Goal: Information Seeking & Learning: Find specific fact

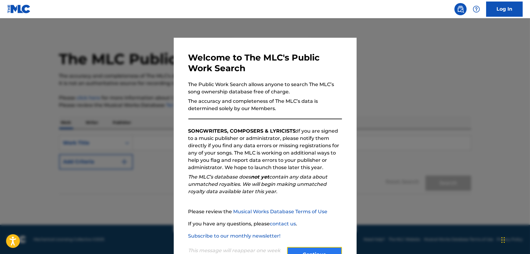
click at [312, 252] on button "Continue" at bounding box center [314, 254] width 55 height 15
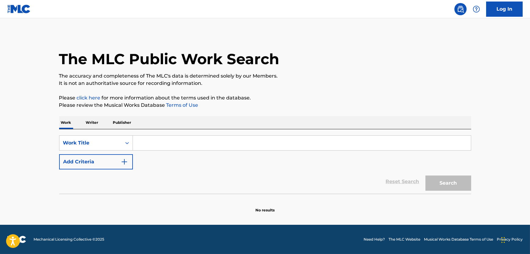
click at [157, 139] on input "Search Form" at bounding box center [302, 143] width 338 height 15
paste input "Good Looking Out"
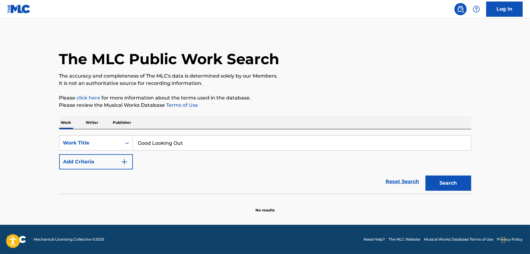
type input "Good Looking Out"
click at [106, 159] on button "Add Criteria" at bounding box center [96, 161] width 74 height 15
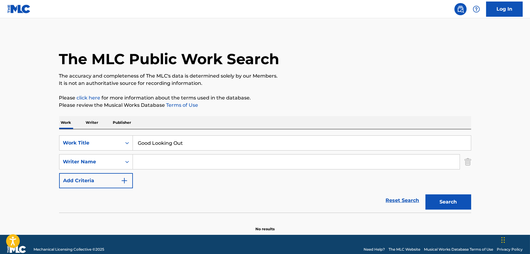
drag, startPoint x: 106, startPoint y: 159, endPoint x: 275, endPoint y: 165, distance: 168.7
click at [143, 162] on input "Search Form" at bounding box center [296, 162] width 327 height 15
paste input "Majidi"
type input "Majidi"
click at [447, 207] on button "Search" at bounding box center [448, 202] width 46 height 15
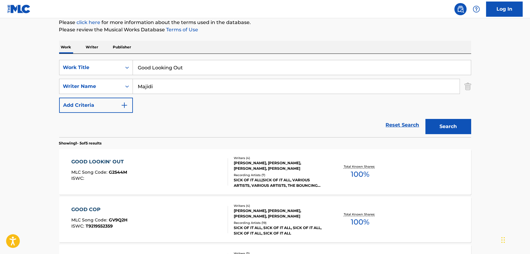
scroll to position [111, 0]
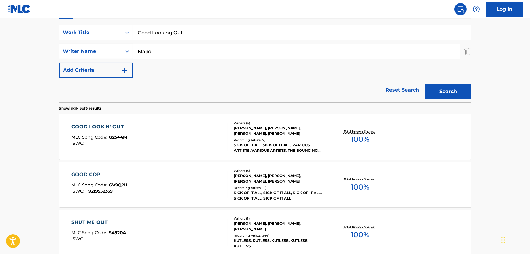
click at [184, 140] on div "GOOD LOOKIN' OUT MLC Song Code : G2544M ISWC :" at bounding box center [149, 136] width 157 height 27
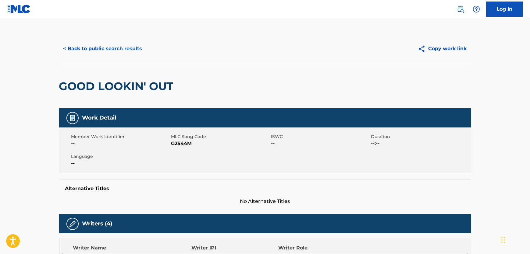
click at [190, 140] on span "G2544M" at bounding box center [220, 143] width 98 height 7
click at [187, 144] on span "G2544M" at bounding box center [220, 143] width 98 height 7
copy span "G2544M"
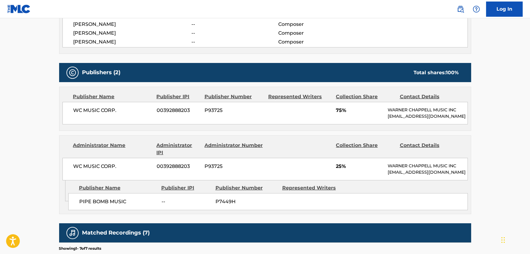
scroll to position [249, 0]
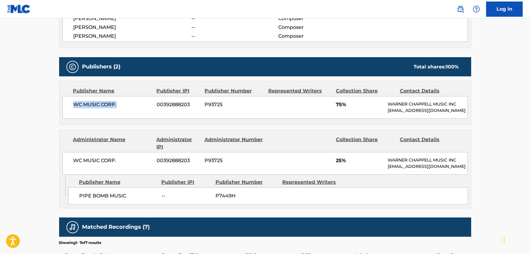
drag, startPoint x: 117, startPoint y: 107, endPoint x: 73, endPoint y: 106, distance: 43.6
click at [73, 106] on span "WC MUSIC CORP." at bounding box center [112, 104] width 79 height 7
copy span "WC MUSIC CORP."
drag, startPoint x: 138, startPoint y: 198, endPoint x: 76, endPoint y: 196, distance: 62.2
click at [76, 196] on div "PIPE BOMB MUSIC -- P7449H" at bounding box center [268, 196] width 400 height 17
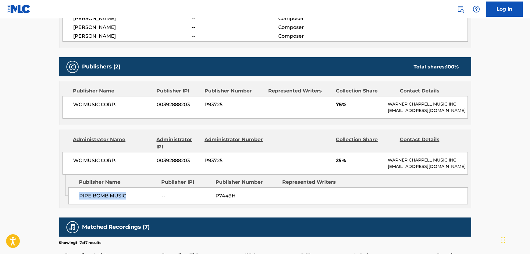
copy span "PIPE BOMB MUSIC"
drag, startPoint x: 116, startPoint y: 164, endPoint x: 66, endPoint y: 165, distance: 49.4
click at [66, 165] on div "WC MUSIC CORP. 00392888203 P93725 25% [PERSON_NAME] MUSIC INC [EMAIL_ADDRESS][D…" at bounding box center [264, 163] width 405 height 23
copy span "WC MUSIC CORP."
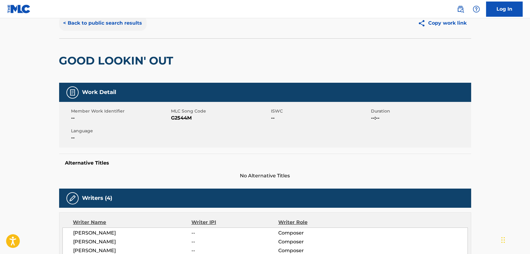
scroll to position [0, 0]
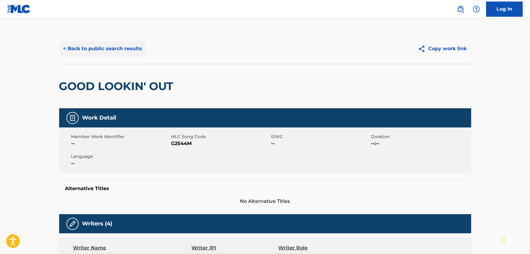
click at [94, 50] on button "< Back to public search results" at bounding box center [102, 48] width 87 height 15
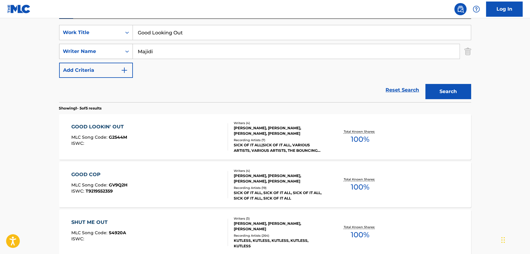
drag, startPoint x: 116, startPoint y: 43, endPoint x: 106, endPoint y: 44, distance: 10.2
click at [105, 44] on div "SearchWithCriteria0adeb11b-e46b-4cbd-b568-65db1a996472 Writer Name [PERSON_NAME]" at bounding box center [265, 51] width 412 height 15
click at [81, 33] on div "Work Title" at bounding box center [90, 32] width 55 height 7
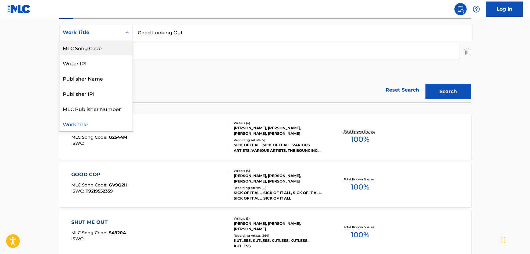
scroll to position [0, 0]
click at [87, 48] on div "ISWC" at bounding box center [95, 47] width 73 height 15
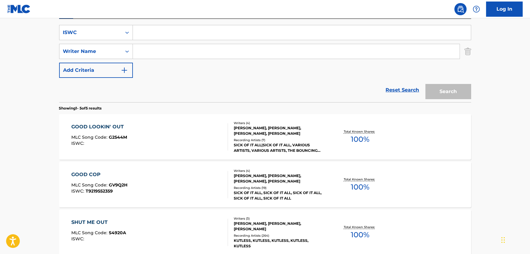
click at [179, 33] on input "Search Form" at bounding box center [302, 32] width 338 height 15
paste input "T3246773893"
type input "T3246773893"
click at [465, 89] on button "Search" at bounding box center [448, 91] width 46 height 15
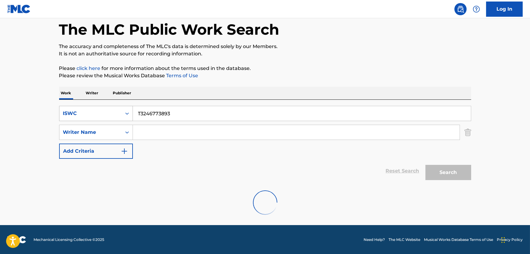
scroll to position [9, 0]
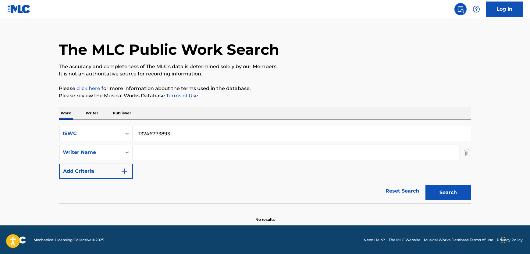
drag, startPoint x: 192, startPoint y: 137, endPoint x: 114, endPoint y: 132, distance: 78.2
click at [120, 132] on div "SearchWithCriteria9368952d-85c4-47bd-972b-9a3e7c051eff ISWC T3246773893" at bounding box center [265, 133] width 412 height 15
click at [114, 132] on div "ISWC" at bounding box center [90, 133] width 55 height 7
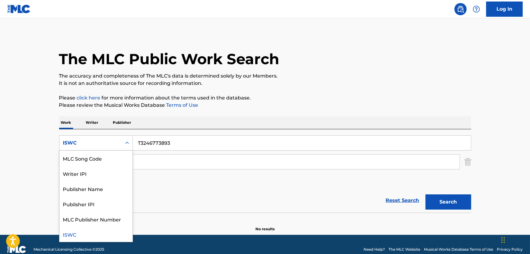
scroll to position [0, 0]
click at [104, 155] on div "Work Title" at bounding box center [95, 158] width 73 height 15
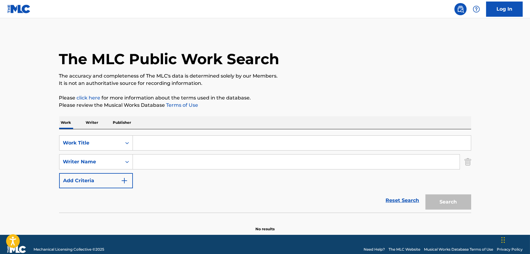
click at [200, 146] on input "Search Form" at bounding box center [302, 143] width 338 height 15
paste input "Kriminell"
type input "Kriminell"
drag, startPoint x: 309, startPoint y: 153, endPoint x: 309, endPoint y: 159, distance: 6.7
click at [309, 159] on div "SearchWithCriteria6b954bff-b8aa-47c6-b592-3af71ac76cf1 Work Title Kriminell Sea…" at bounding box center [265, 162] width 412 height 53
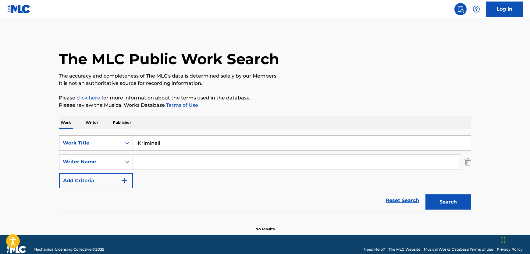
drag, startPoint x: 309, startPoint y: 159, endPoint x: 322, endPoint y: 163, distance: 13.6
click at [309, 159] on input "Search Form" at bounding box center [296, 162] width 327 height 15
paste input "[PERSON_NAME]"
type input "[PERSON_NAME]"
click at [462, 212] on div "SearchWithCriteria6b954bff-b8aa-47c6-b592-3af71ac76cf1 Work Title Kriminell Sea…" at bounding box center [265, 181] width 412 height 103
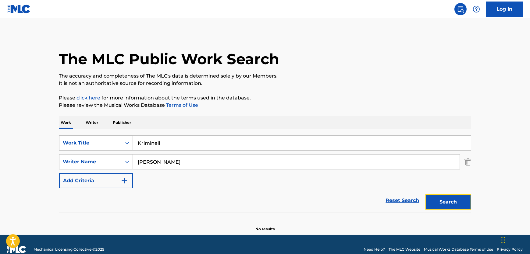
click at [462, 208] on button "Search" at bounding box center [448, 202] width 46 height 15
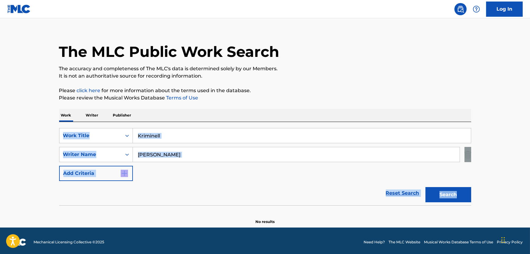
scroll to position [9, 0]
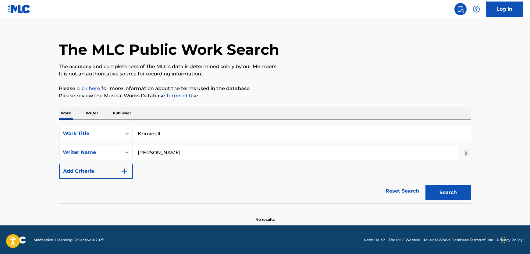
drag, startPoint x: 195, startPoint y: 152, endPoint x: 20, endPoint y: 157, distance: 175.3
click at [20, 157] on main "The MLC Public Work Search The accuracy and completeness of The MLC's data is d…" at bounding box center [265, 117] width 530 height 217
click at [425, 185] on button "Search" at bounding box center [448, 192] width 46 height 15
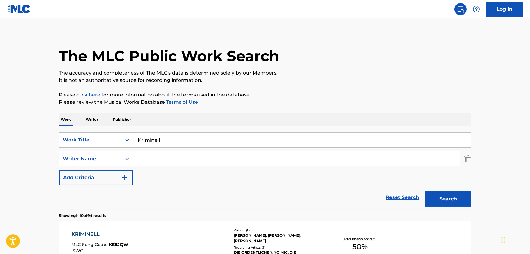
scroll to position [0, 0]
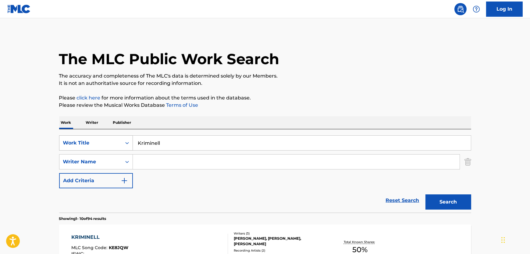
drag, startPoint x: 177, startPoint y: 143, endPoint x: 3, endPoint y: 144, distance: 174.0
click at [98, 145] on div "SearchWithCriteria6b954bff-b8aa-47c6-b592-3af71ac76cf1 Work Title Kriminell" at bounding box center [265, 143] width 412 height 15
paste input "Mama Nature Said"
type input "Mama Nature Said"
click at [243, 155] on div "SearchWithCriteria6b954bff-b8aa-47c6-b592-3af71ac76cf1 Work Title Mama Nature S…" at bounding box center [265, 162] width 412 height 53
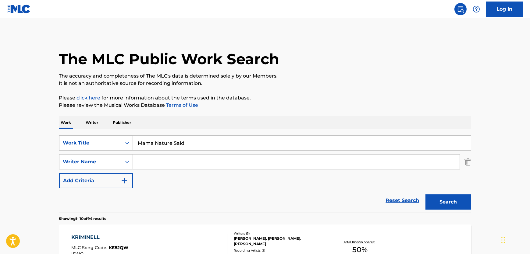
click at [243, 156] on input "Search Form" at bounding box center [296, 162] width 327 height 15
paste input "[PERSON_NAME]"
type input "[PERSON_NAME]"
click at [447, 203] on button "Search" at bounding box center [448, 202] width 46 height 15
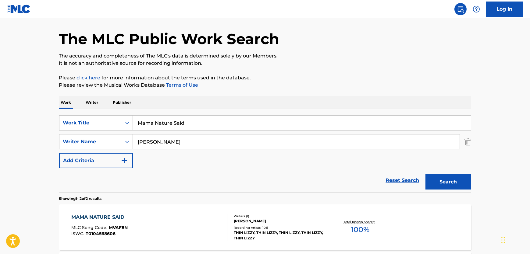
scroll to position [55, 0]
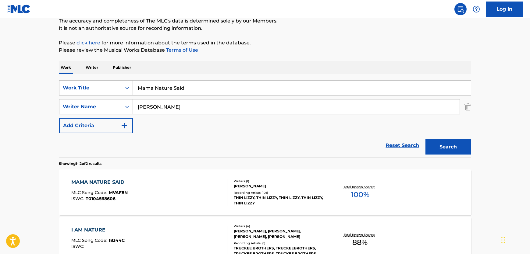
click at [195, 186] on div "MAMA NATURE SAID MLC Song Code : MVAF8N ISWC : T0104568606" at bounding box center [149, 192] width 157 height 27
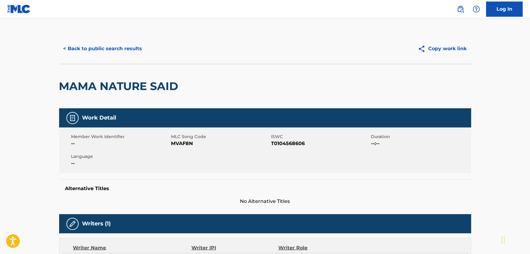
click at [186, 147] on span "MVAF8N" at bounding box center [220, 143] width 98 height 7
copy span "MVAF8N"
click at [284, 144] on span "T0104568606" at bounding box center [320, 143] width 98 height 7
drag, startPoint x: 284, startPoint y: 144, endPoint x: 3, endPoint y: 133, distance: 281.2
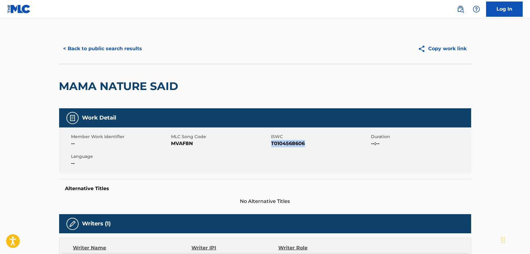
click at [283, 144] on span "T0104568606" at bounding box center [320, 143] width 98 height 7
copy span "T0104568606"
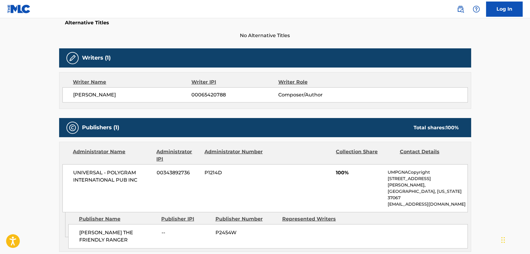
drag, startPoint x: 139, startPoint y: 96, endPoint x: 70, endPoint y: 93, distance: 69.5
click at [70, 93] on div "[PERSON_NAME] 00065420788 Composer/Author" at bounding box center [264, 94] width 405 height 15
copy span "[PERSON_NAME]"
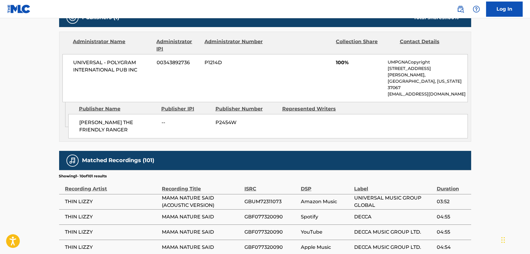
scroll to position [277, 0]
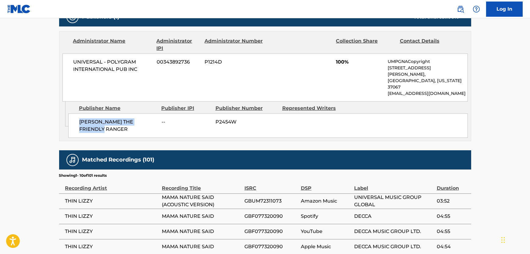
drag, startPoint x: 109, startPoint y: 119, endPoint x: 3, endPoint y: 103, distance: 107.8
click at [71, 114] on div "[PERSON_NAME] THE FRIENDLY RANGER -- P2454W" at bounding box center [268, 126] width 400 height 24
copy span "[PERSON_NAME] THE FRIENDLY RANGER"
drag, startPoint x: 140, startPoint y: 67, endPoint x: 136, endPoint y: 86, distance: 19.7
click at [73, 61] on span "UNIVERSAL - POLYGRAM INTERNATIONAL PUB INC" at bounding box center [112, 66] width 79 height 15
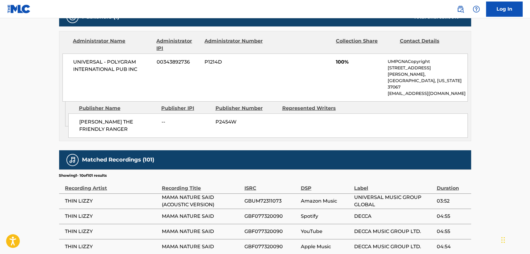
click at [136, 85] on div "UNIVERSAL - POLYGRAM INTERNATIONAL PUB INC 00343892736 P1214D 100% UMPGNACopyri…" at bounding box center [264, 78] width 405 height 48
drag, startPoint x: 111, startPoint y: 69, endPoint x: 69, endPoint y: 61, distance: 42.8
click at [69, 61] on div "UNIVERSAL - POLYGRAM INTERNATIONAL PUB INC 00343892736 P1214D 100% UMPGNACopyri…" at bounding box center [264, 78] width 405 height 48
copy span "UNIVERSAL - POLYGRAM INTERNATIONAL PUB INC"
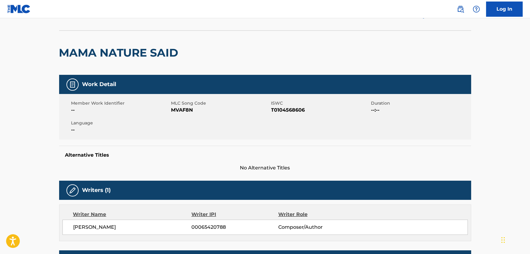
scroll to position [0, 0]
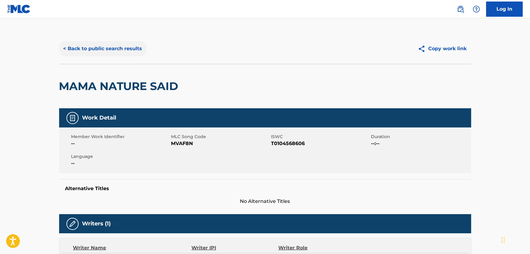
click at [109, 48] on button "< Back to public search results" at bounding box center [102, 48] width 87 height 15
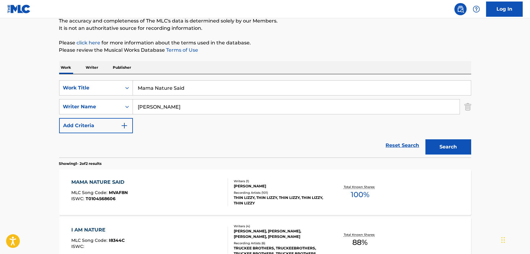
drag, startPoint x: 195, startPoint y: 87, endPoint x: 13, endPoint y: 81, distance: 181.7
click at [13, 81] on main "The MLC Public Work Search The accuracy and completeness of The MLC's data is d…" at bounding box center [265, 129] width 530 height 332
paste input "It Keeps Rainin'"
type input "It Keeps Rainin'"
drag, startPoint x: 247, startPoint y: 110, endPoint x: 109, endPoint y: 108, distance: 138.1
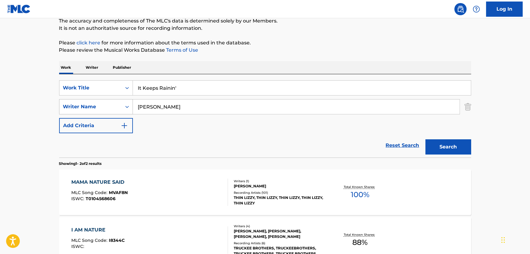
click at [108, 107] on div "SearchWithCriteria0adeb11b-e46b-4cbd-b568-65db1a996472 Writer Name [PERSON_NAME]" at bounding box center [265, 106] width 412 height 15
paste input "Domino"
type input "Domino"
click at [458, 150] on button "Search" at bounding box center [448, 147] width 46 height 15
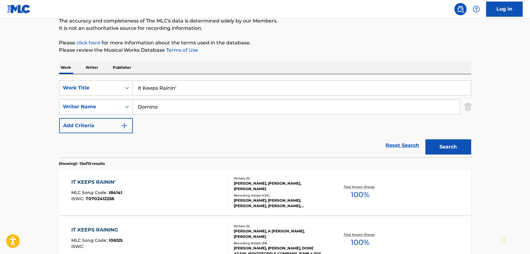
click at [195, 188] on div "IT KEEPS RAININ' MLC Song Code : I84141 ISWC : T0702412256" at bounding box center [149, 192] width 157 height 27
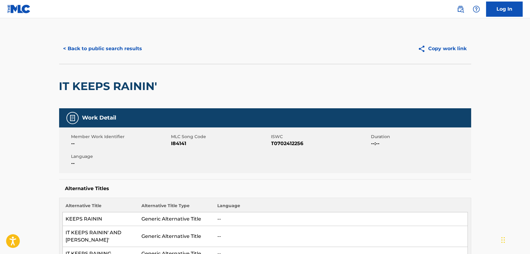
click at [185, 143] on span "I84141" at bounding box center [220, 143] width 98 height 7
copy span "I84141"
click at [299, 144] on span "T0702412256" at bounding box center [320, 143] width 98 height 7
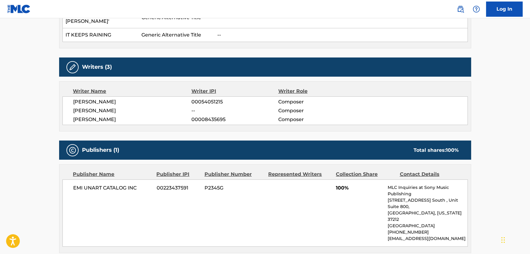
scroll to position [222, 0]
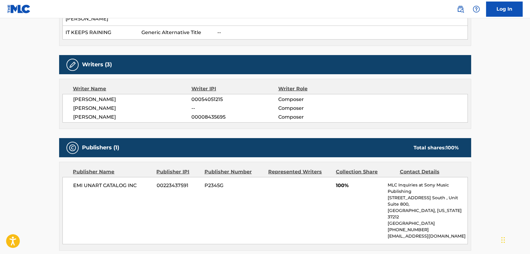
drag, startPoint x: 138, startPoint y: 102, endPoint x: 72, endPoint y: 98, distance: 66.0
click at [72, 98] on div "[PERSON_NAME] 00054051215 Composer [PERSON_NAME] -- Composer [PERSON_NAME] 0000…" at bounding box center [264, 108] width 405 height 29
click at [106, 109] on span "[PERSON_NAME]" at bounding box center [132, 108] width 118 height 7
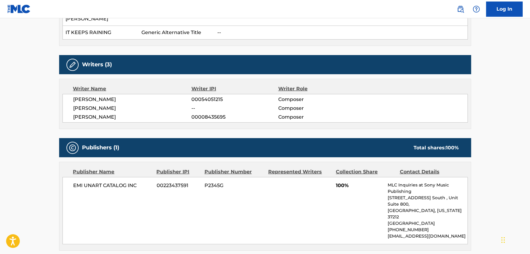
click at [93, 123] on div "Writer Name Writer IPI Writer Role [PERSON_NAME] 00054051215 Composer [PERSON_N…" at bounding box center [265, 104] width 412 height 50
click at [96, 119] on span "[PERSON_NAME]" at bounding box center [132, 117] width 118 height 7
click at [106, 182] on span "EMI UNART CATALOG INC" at bounding box center [112, 185] width 79 height 7
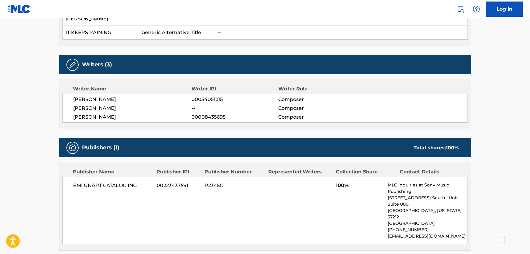
click at [104, 185] on span "EMI UNART CATALOG INC" at bounding box center [112, 185] width 79 height 7
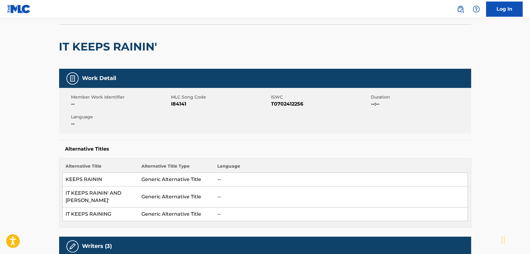
scroll to position [0, 0]
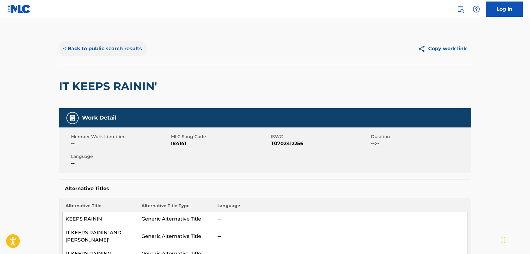
click at [101, 49] on button "< Back to public search results" at bounding box center [102, 48] width 87 height 15
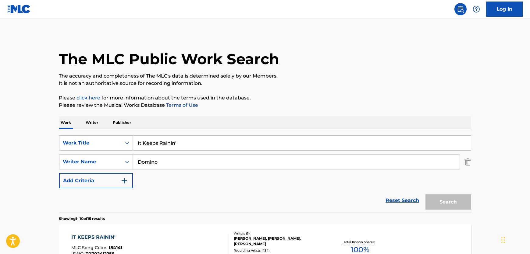
scroll to position [55, 0]
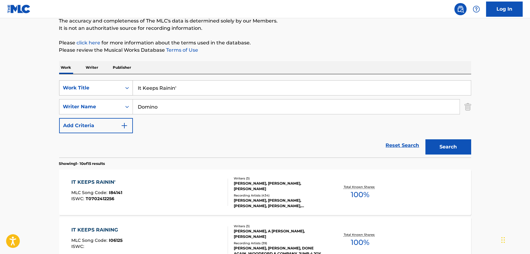
drag, startPoint x: 201, startPoint y: 95, endPoint x: 94, endPoint y: 87, distance: 107.0
click at [96, 87] on div "SearchWithCriteria6b954bff-b8aa-47c6-b592-3af71ac76cf1 Work Title It Keeps Rain…" at bounding box center [265, 87] width 412 height 15
paste input "No Me Queria"
type input "No Me Queria"
drag, startPoint x: 225, startPoint y: 111, endPoint x: 298, endPoint y: 111, distance: 72.5
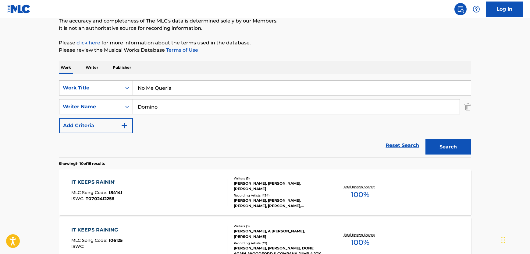
paste input "[PERSON_NAME]"
type input "[PERSON_NAME]"
click at [463, 146] on button "Search" at bounding box center [448, 147] width 46 height 15
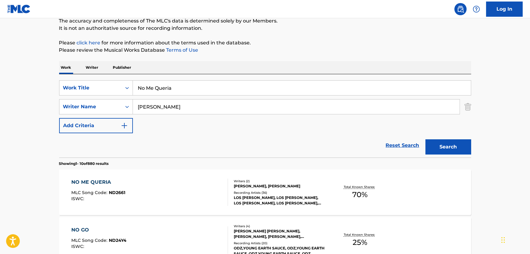
click at [175, 189] on div "NO ME QUERIA MLC Song Code : ND2661 ISWC :" at bounding box center [149, 192] width 157 height 27
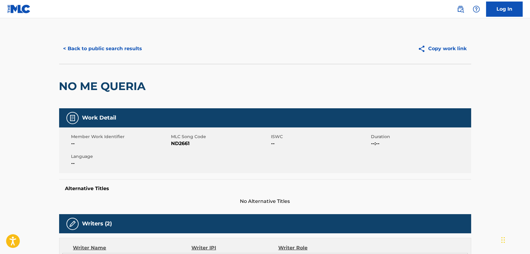
click at [178, 142] on span "ND2661" at bounding box center [220, 143] width 98 height 7
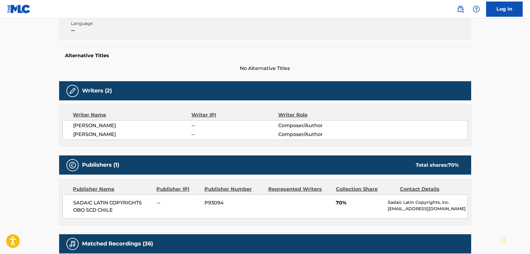
scroll to position [138, 0]
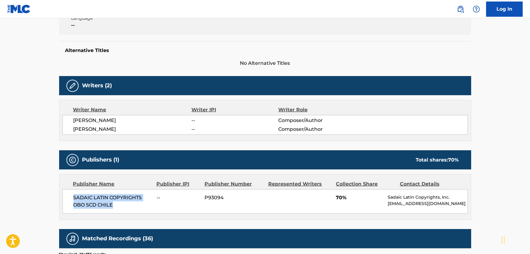
drag, startPoint x: 123, startPoint y: 203, endPoint x: 70, endPoint y: 198, distance: 52.7
click at [70, 198] on div "SADAIC LATIN COPYRIGHTS OBO SCD CHILE -- P93094 70% Sadaic Latin Copyrights, In…" at bounding box center [264, 202] width 405 height 24
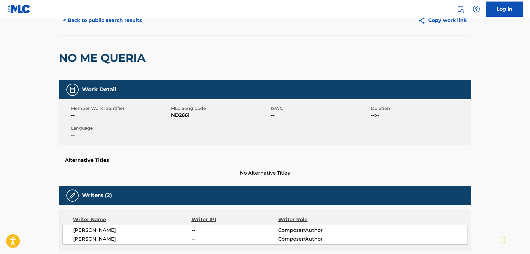
scroll to position [0, 0]
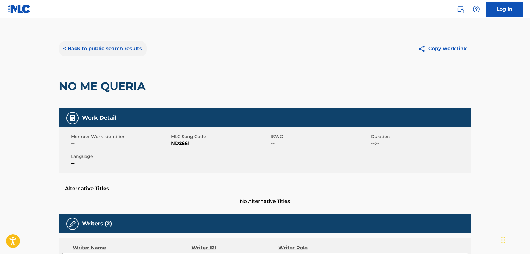
click at [99, 55] on button "< Back to public search results" at bounding box center [102, 48] width 87 height 15
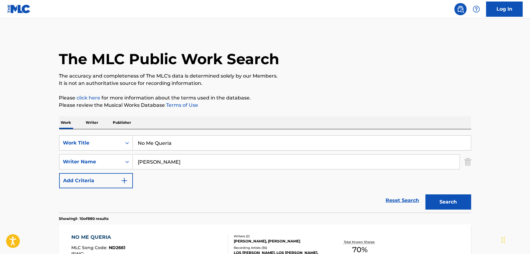
scroll to position [55, 0]
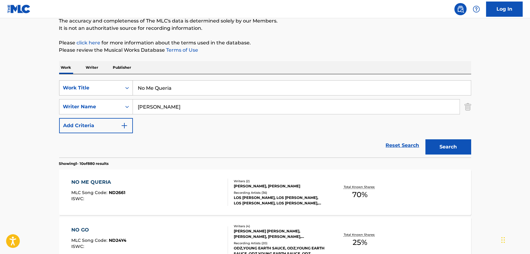
drag, startPoint x: 197, startPoint y: 92, endPoint x: 110, endPoint y: 92, distance: 87.5
click at [103, 90] on div "SearchWithCriteria6b954bff-b8aa-47c6-b592-3af71ac76cf1 Work Title No Me Queria" at bounding box center [265, 87] width 412 height 15
paste input "Can't Do Nuthin' 'bout That Now"
type input "Can't Do Nuthin' 'bout That Now"
drag, startPoint x: 162, startPoint y: 107, endPoint x: 87, endPoint y: 97, distance: 75.9
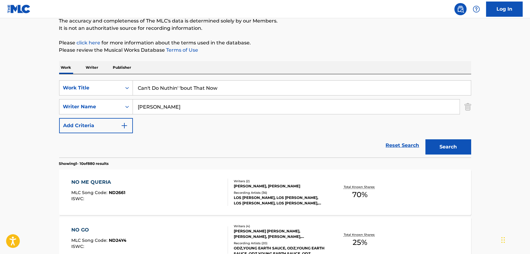
click at [87, 97] on div "SearchWithCriteria6b954bff-b8aa-47c6-b592-3af71ac76cf1 Work Title Can't Do Nuth…" at bounding box center [265, 106] width 412 height 53
click at [425, 140] on button "Search" at bounding box center [448, 147] width 46 height 15
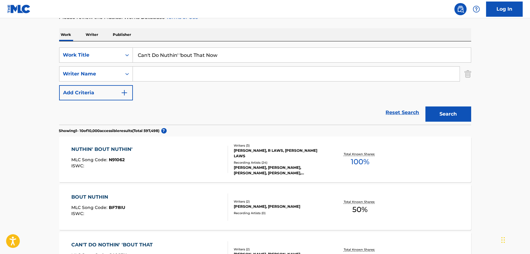
scroll to position [0, 0]
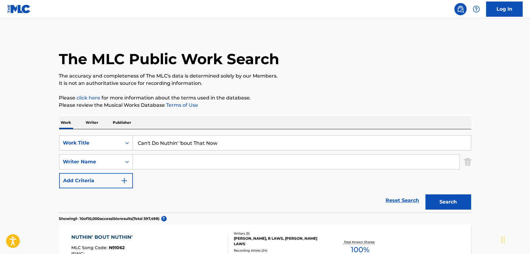
drag, startPoint x: 133, startPoint y: 146, endPoint x: 0, endPoint y: 144, distance: 132.9
paste input "Love Songs on the Radio"
type input "Love Songs on the Radio"
click at [158, 154] on div "Search Form" at bounding box center [296, 161] width 327 height 15
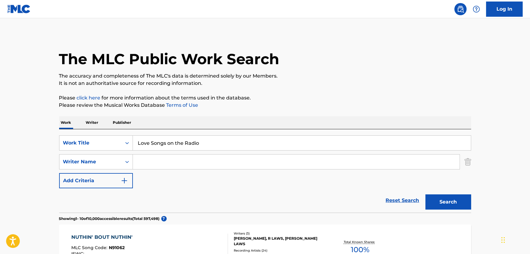
click at [156, 160] on input "Search Form" at bounding box center [296, 162] width 327 height 15
paste input "[PERSON_NAME]"
type input "[PERSON_NAME]"
click at [456, 202] on button "Search" at bounding box center [448, 202] width 46 height 15
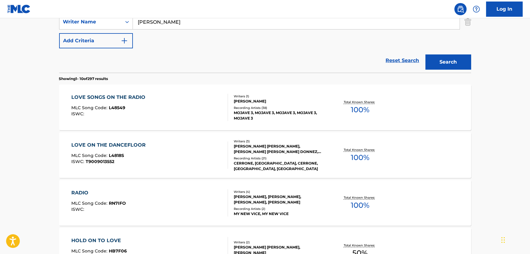
scroll to position [140, 0]
click at [178, 108] on div "LOVE SONGS ON THE RADIO MLC Song Code : L48549 ISWC :" at bounding box center [149, 107] width 157 height 27
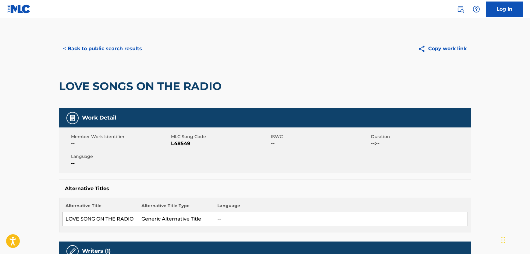
click at [180, 146] on span "L48549" at bounding box center [220, 143] width 98 height 7
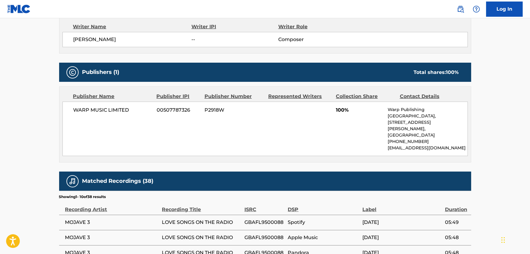
scroll to position [249, 0]
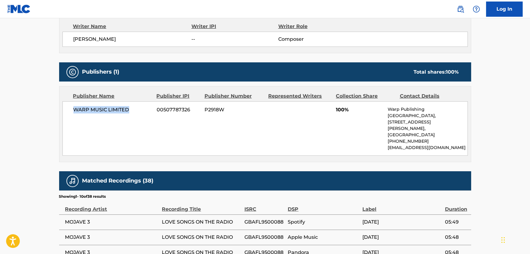
drag, startPoint x: 115, startPoint y: 114, endPoint x: 2, endPoint y: 131, distance: 114.6
click at [73, 114] on div "WARP MUSIC LIMITED 00507787326 P2918W 100% Warp Publishing [GEOGRAPHIC_DATA], […" at bounding box center [264, 128] width 405 height 55
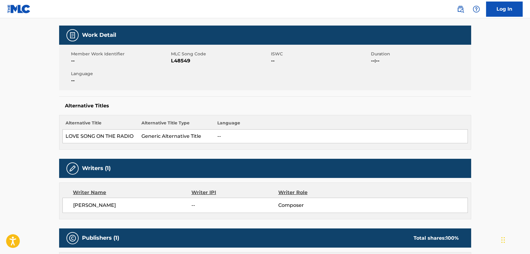
scroll to position [0, 0]
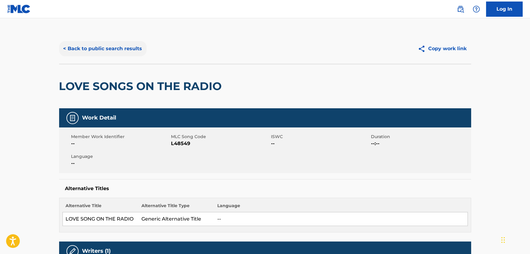
click at [107, 43] on button "< Back to public search results" at bounding box center [102, 48] width 87 height 15
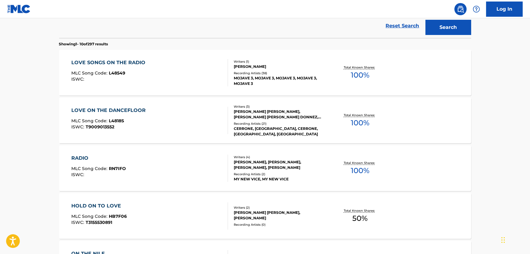
scroll to position [37, 0]
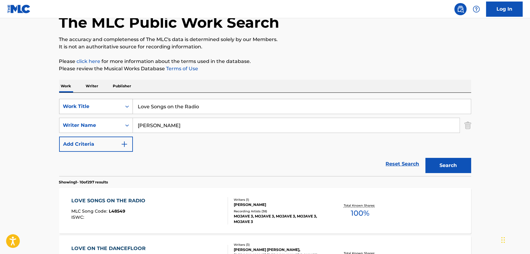
drag, startPoint x: 223, startPoint y: 104, endPoint x: 64, endPoint y: 112, distance: 159.6
click at [68, 111] on div "SearchWithCriteria6b954bff-b8aa-47c6-b592-3af71ac76cf1 Work Title Love Songs on…" at bounding box center [265, 106] width 412 height 15
paste input "Extended Worlds"
type input "Extended Worlds"
drag, startPoint x: 197, startPoint y: 128, endPoint x: 88, endPoint y: 130, distance: 109.4
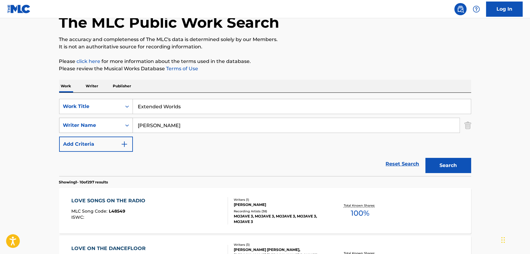
click at [87, 130] on div "SearchWithCriteria0adeb11b-e46b-4cbd-b568-65db1a996472 Writer Name [PERSON_NAME]" at bounding box center [265, 125] width 412 height 15
paste input "ove"
type input "Hove"
click at [463, 164] on button "Search" at bounding box center [448, 165] width 46 height 15
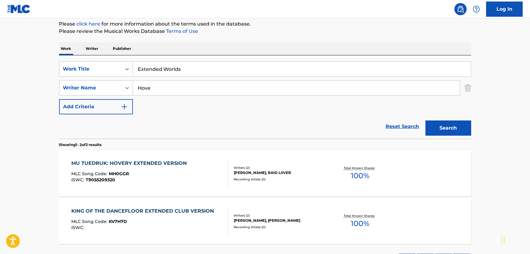
scroll to position [0, 0]
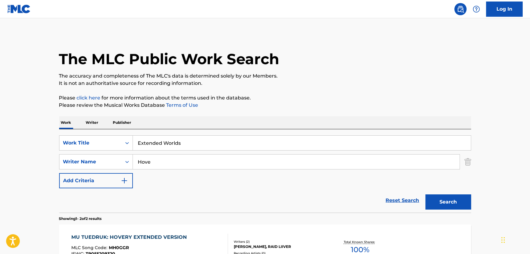
drag, startPoint x: 150, startPoint y: 141, endPoint x: 24, endPoint y: 140, distance: 125.9
click at [27, 140] on main "The MLC Public Work Search The accuracy and completeness of The MLC's data is d…" at bounding box center [265, 184] width 530 height 332
paste input "8 Billion People"
type input "8 Billion People"
drag, startPoint x: 185, startPoint y: 166, endPoint x: 106, endPoint y: 160, distance: 79.8
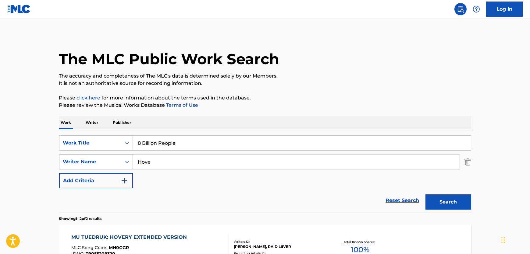
click at [106, 160] on div "SearchWithCriteria0adeb11b-e46b-4cbd-b568-65db1a996472 Writer Name Hove" at bounding box center [265, 161] width 412 height 15
paste input "[PERSON_NAME]"
type input "[PERSON_NAME]"
click at [448, 194] on div "Search" at bounding box center [446, 201] width 49 height 24
click at [446, 199] on button "Search" at bounding box center [448, 202] width 46 height 15
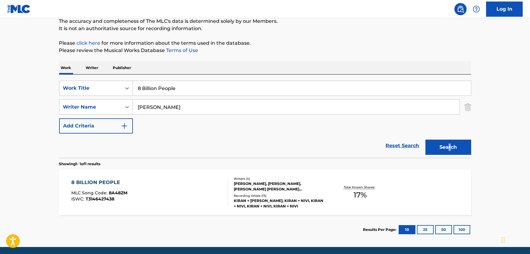
scroll to position [55, 0]
click at [196, 193] on div "8 BILLION PEOPLE MLC Song Code : 8A48ZM ISWC : T3146427438" at bounding box center [149, 192] width 157 height 27
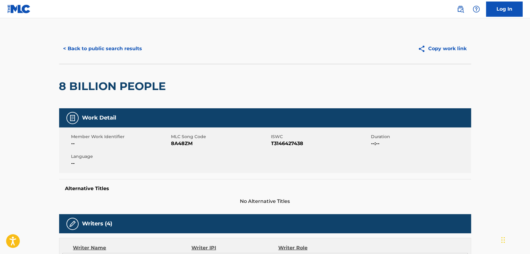
click at [186, 143] on span "8A48ZM" at bounding box center [220, 143] width 98 height 7
click at [277, 145] on span "T3146427438" at bounding box center [320, 143] width 98 height 7
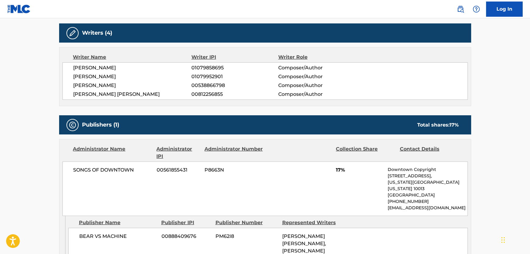
scroll to position [194, 0]
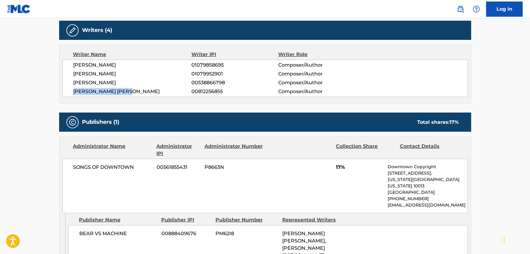
drag, startPoint x: 134, startPoint y: 94, endPoint x: 73, endPoint y: 98, distance: 61.4
click at [73, 98] on div "Writer Name Writer IPI Writer Role [PERSON_NAME] 01079858695 Composer/Author [P…" at bounding box center [265, 73] width 412 height 59
drag, startPoint x: 158, startPoint y: 82, endPoint x: 71, endPoint y: 80, distance: 86.9
click at [71, 80] on div "[PERSON_NAME] 01079858695 Composer/Author [PERSON_NAME] 01079952901 Composer/Au…" at bounding box center [264, 78] width 405 height 37
drag, startPoint x: 124, startPoint y: 67, endPoint x: 68, endPoint y: 67, distance: 55.8
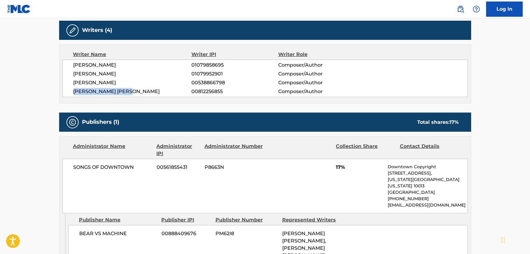
click at [68, 67] on div "[PERSON_NAME] 01079858695 Composer/Author [PERSON_NAME] 01079952901 Composer/Au…" at bounding box center [264, 78] width 405 height 37
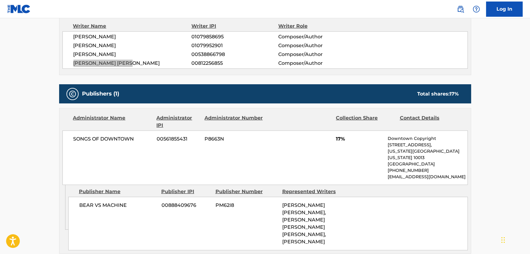
scroll to position [305, 0]
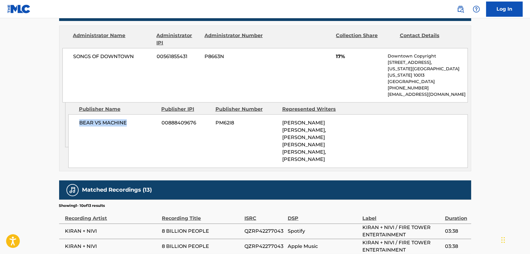
drag, startPoint x: 124, startPoint y: 121, endPoint x: 77, endPoint y: 125, distance: 47.2
click at [77, 125] on div "BEAR VS MACHINE 00888409676 PM62I8 [PERSON_NAME] [PERSON_NAME], [PERSON_NAME] […" at bounding box center [268, 142] width 400 height 54
drag, startPoint x: 146, startPoint y: 59, endPoint x: 67, endPoint y: 58, distance: 78.6
click at [73, 54] on div "SONGS OF DOWNTOWN 00561855431 P8663N 17% Downtown Copyright [STREET_ADDRESS][US…" at bounding box center [264, 75] width 405 height 55
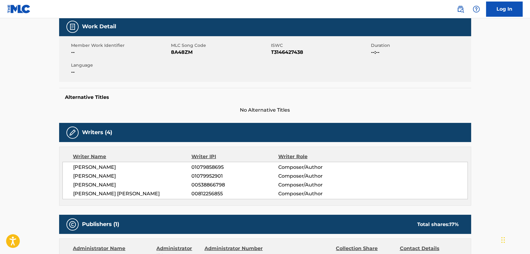
scroll to position [0, 0]
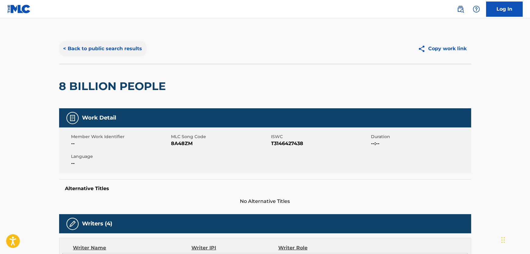
click at [95, 50] on button "< Back to public search results" at bounding box center [102, 48] width 87 height 15
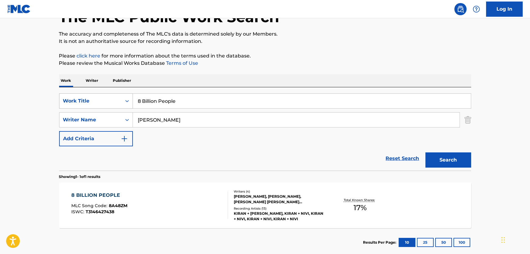
drag, startPoint x: 195, startPoint y: 96, endPoint x: 63, endPoint y: 102, distance: 132.4
click at [69, 97] on div "SearchWithCriteria6b954bff-b8aa-47c6-b592-3af71ac76cf1 Work Title 8 Billion Peo…" at bounding box center [265, 101] width 412 height 15
paste input "Hate You"
type input "Hate You"
drag, startPoint x: 173, startPoint y: 114, endPoint x: 109, endPoint y: 123, distance: 64.0
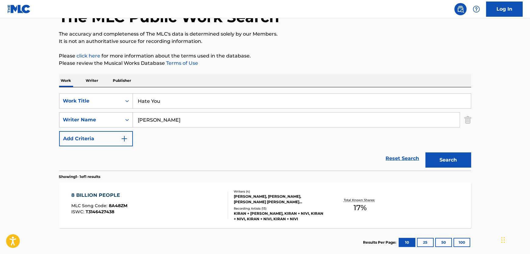
click at [109, 123] on div "SearchWithCriteria0adeb11b-e46b-4cbd-b568-65db1a996472 Writer Name [PERSON_NAME]" at bounding box center [265, 119] width 412 height 15
paste input "[PERSON_NAME]"
type input "[PERSON_NAME]"
click at [470, 165] on button "Search" at bounding box center [448, 160] width 46 height 15
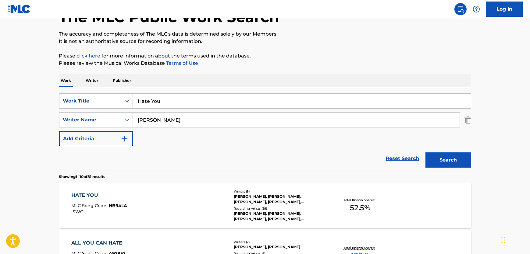
click at [201, 212] on div "HATE YOU MLC Song Code : HB94LA ISWC :" at bounding box center [149, 205] width 157 height 27
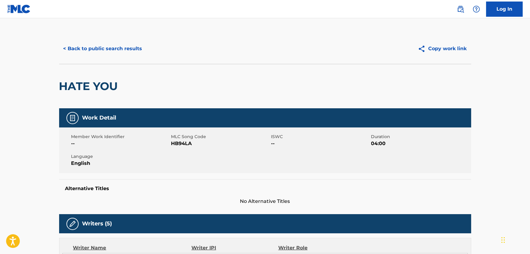
click at [174, 142] on span "HB94LA" at bounding box center [220, 143] width 98 height 7
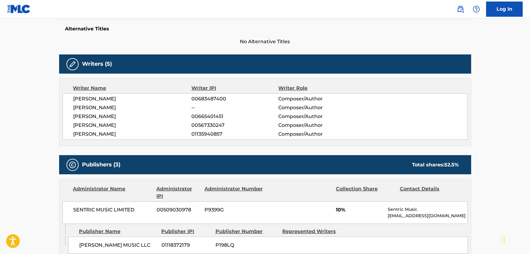
scroll to position [166, 0]
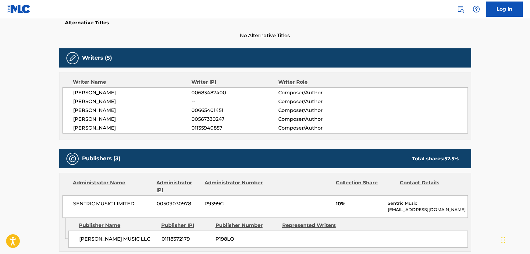
drag, startPoint x: 89, startPoint y: 131, endPoint x: 68, endPoint y: 133, distance: 21.1
click at [68, 133] on div "[PERSON_NAME] 00683487400 Composer/Author [PERSON_NAME] -- Composer/Author [PER…" at bounding box center [264, 110] width 405 height 46
drag, startPoint x: 134, startPoint y: 119, endPoint x: 58, endPoint y: 123, distance: 76.6
click at [58, 123] on div "< Back to public search results Copy work link HATE YOU Work Detail Member Work…" at bounding box center [265, 255] width 427 height 777
drag, startPoint x: 105, startPoint y: 108, endPoint x: 73, endPoint y: 110, distance: 32.1
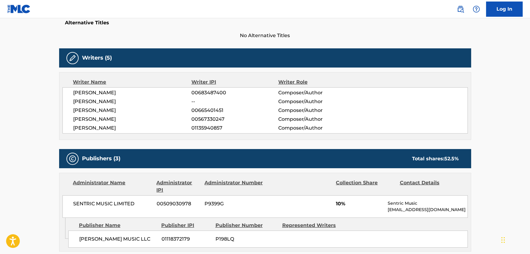
click at [73, 110] on div "[PERSON_NAME] 00683487400 Composer/Author [PERSON_NAME] -- Composer/Author [PER…" at bounding box center [264, 110] width 405 height 46
drag, startPoint x: 119, startPoint y: 99, endPoint x: 115, endPoint y: 98, distance: 4.5
click at [117, 98] on span "[PERSON_NAME]" at bounding box center [132, 101] width 118 height 7
drag, startPoint x: 115, startPoint y: 98, endPoint x: 72, endPoint y: 102, distance: 42.9
click at [72, 102] on div "[PERSON_NAME] 00683487400 Composer/Author [PERSON_NAME] -- Composer/Author [PER…" at bounding box center [264, 110] width 405 height 46
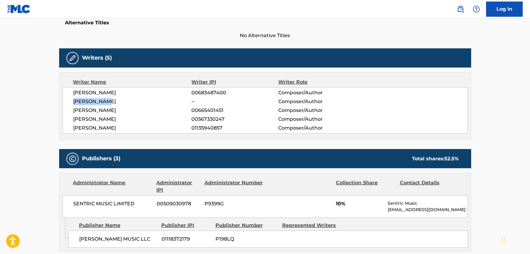
drag, startPoint x: 117, startPoint y: 92, endPoint x: 62, endPoint y: 93, distance: 55.5
click at [67, 94] on div "[PERSON_NAME] 00683487400 Composer/Author [PERSON_NAME] -- Composer/Author [PER…" at bounding box center [264, 110] width 405 height 46
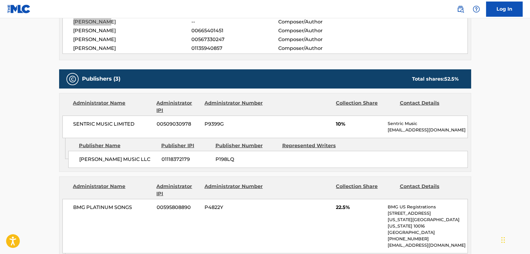
scroll to position [249, 0]
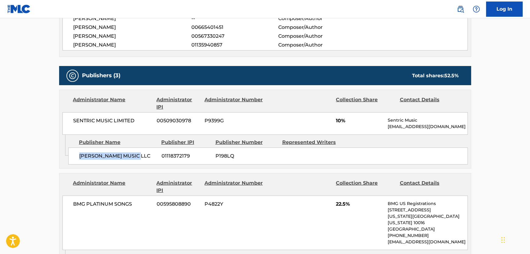
drag, startPoint x: 144, startPoint y: 158, endPoint x: 70, endPoint y: 156, distance: 73.8
click at [70, 156] on div "[PERSON_NAME] MUSIC LLC 01118372179 P198LQ" at bounding box center [268, 156] width 400 height 17
drag, startPoint x: 135, startPoint y: 122, endPoint x: 69, endPoint y: 125, distance: 65.9
click at [69, 125] on div "SENTRIC MUSIC LIMITED 00509030978 P9399G 10% Sentric Music [EMAIL_ADDRESS][DOMA…" at bounding box center [264, 123] width 405 height 23
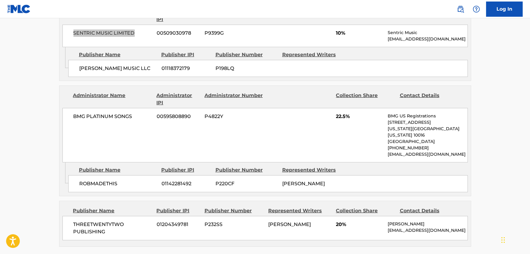
scroll to position [360, 0]
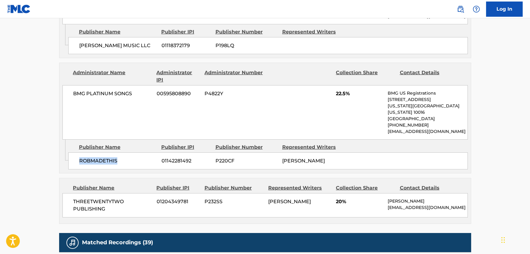
drag, startPoint x: 100, startPoint y: 151, endPoint x: 72, endPoint y: 154, distance: 27.9
click at [75, 153] on div "ROBMADETHIS 01142281492 P220CF [PERSON_NAME]" at bounding box center [268, 161] width 400 height 17
drag, startPoint x: 140, startPoint y: 89, endPoint x: 67, endPoint y: 102, distance: 73.4
click at [67, 102] on div "BMG PLATINUM SONGS 00595808890 P4822Y 22.5% BMG US Registrations [STREET_ADDRES…" at bounding box center [264, 112] width 405 height 55
drag, startPoint x: 102, startPoint y: 207, endPoint x: 45, endPoint y: 196, distance: 58.6
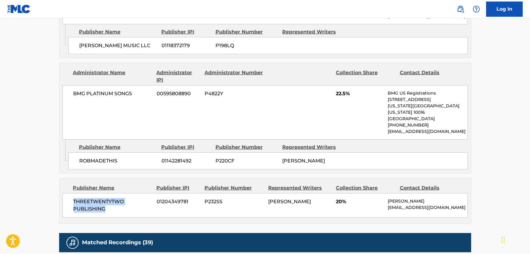
click at [45, 196] on main "< Back to public search results Copy work link HATE YOU Work Detail Member Work…" at bounding box center [265, 59] width 530 height 802
click at [91, 202] on span "THREETWENTYTWO PUBLISHING" at bounding box center [112, 205] width 79 height 15
click at [107, 94] on span "BMG PLATINUM SONGS" at bounding box center [112, 93] width 79 height 7
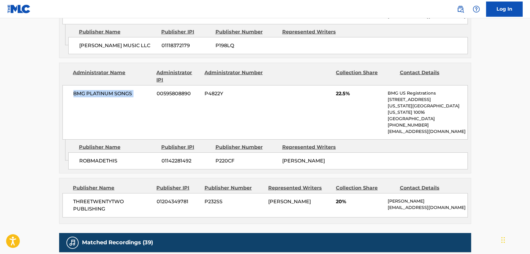
click at [107, 94] on span "BMG PLATINUM SONGS" at bounding box center [112, 93] width 79 height 7
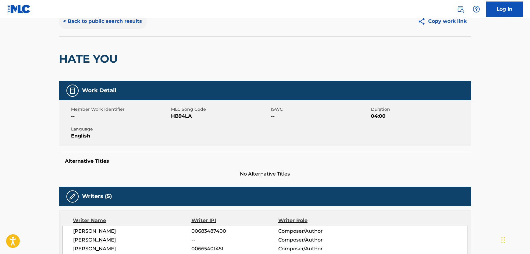
scroll to position [0, 0]
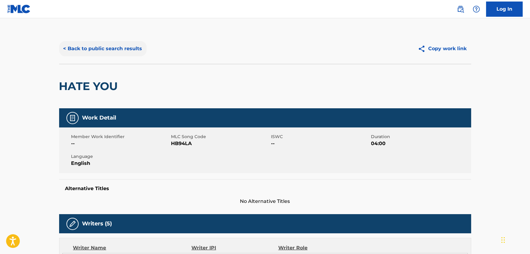
click at [112, 42] on button "< Back to public search results" at bounding box center [102, 48] width 87 height 15
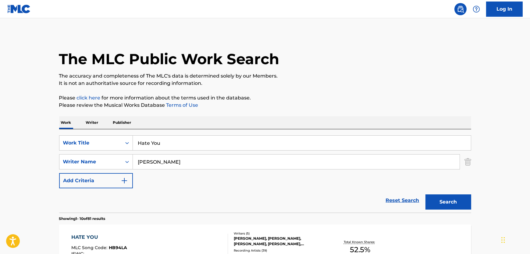
drag, startPoint x: 135, startPoint y: 137, endPoint x: 60, endPoint y: 132, distance: 75.4
click at [65, 132] on div "SearchWithCriteria6b954bff-b8aa-47c6-b592-3af71ac76cf1 Work Title Hate You Sear…" at bounding box center [265, 171] width 412 height 83
paste input "Pieces"
type input "Pieces"
drag, startPoint x: 155, startPoint y: 156, endPoint x: 160, endPoint y: 158, distance: 5.3
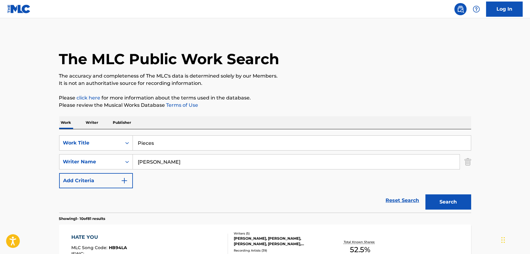
click at [157, 156] on input "[PERSON_NAME]" at bounding box center [296, 162] width 327 height 15
drag, startPoint x: 160, startPoint y: 158, endPoint x: 154, endPoint y: 159, distance: 6.2
click at [154, 159] on input "[PERSON_NAME]" at bounding box center [296, 162] width 327 height 15
click at [156, 160] on input "[PERSON_NAME]" at bounding box center [296, 162] width 327 height 15
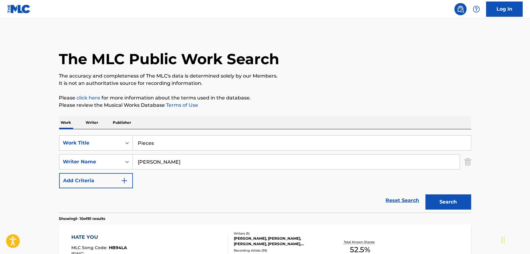
click at [156, 160] on input "[PERSON_NAME]" at bounding box center [296, 162] width 327 height 15
paste input "[PERSON_NAME]"
type input "[PERSON_NAME]"
click at [450, 195] on div "Search" at bounding box center [446, 201] width 49 height 24
click at [449, 200] on button "Search" at bounding box center [448, 202] width 46 height 15
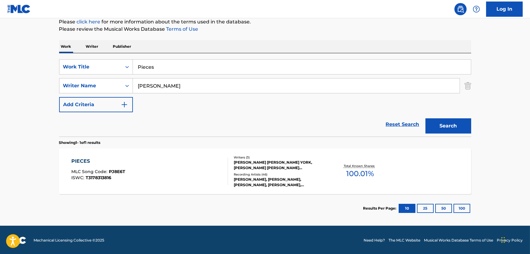
scroll to position [76, 0]
click at [175, 175] on div "PIECES MLC Song Code : PJ8E6T ISWC : T3178313816" at bounding box center [149, 171] width 157 height 27
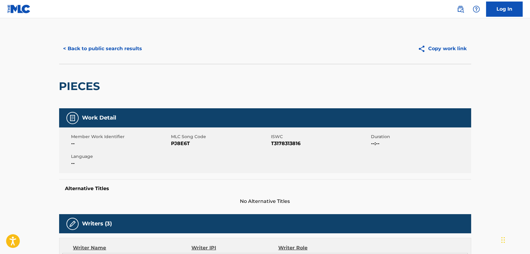
click at [180, 146] on span "PJ8E6T" at bounding box center [220, 143] width 98 height 7
click at [297, 145] on span "T3178313816" at bounding box center [320, 143] width 98 height 7
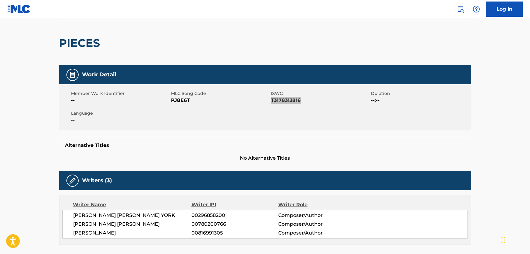
scroll to position [138, 0]
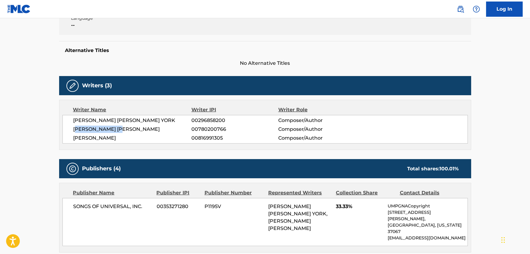
drag, startPoint x: 122, startPoint y: 130, endPoint x: 152, endPoint y: 128, distance: 30.3
click at [79, 129] on span "[PERSON_NAME] [PERSON_NAME]" at bounding box center [132, 129] width 118 height 7
drag, startPoint x: 151, startPoint y: 128, endPoint x: 70, endPoint y: 129, distance: 80.8
click at [71, 129] on div "[PERSON_NAME] [PERSON_NAME] YORK 00296858200 Composer/Author [PERSON_NAME] [PER…" at bounding box center [264, 129] width 405 height 29
drag, startPoint x: 128, startPoint y: 121, endPoint x: 70, endPoint y: 123, distance: 57.6
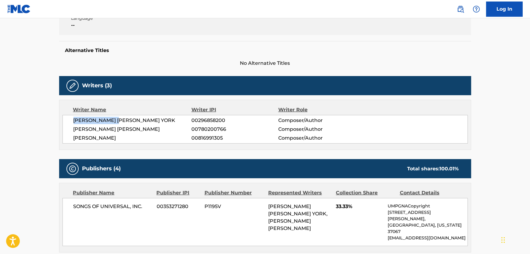
click at [70, 123] on div "[PERSON_NAME] [PERSON_NAME] YORK 00296858200 Composer/Author [PERSON_NAME] [PER…" at bounding box center [264, 129] width 405 height 29
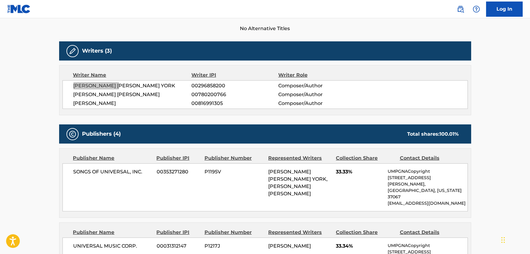
scroll to position [222, 0]
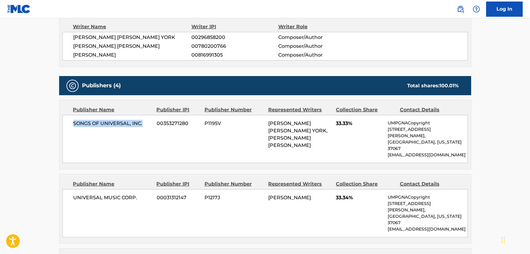
drag, startPoint x: 123, startPoint y: 123, endPoint x: 0, endPoint y: 144, distance: 124.4
click at [69, 125] on div "SONGS OF UNIVERSAL, INC. 00353271280 P1195V [PERSON_NAME] [PERSON_NAME] YORK, […" at bounding box center [264, 139] width 405 height 48
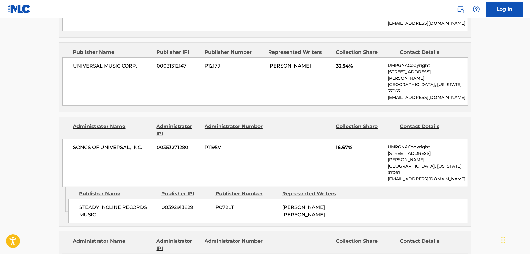
scroll to position [360, 0]
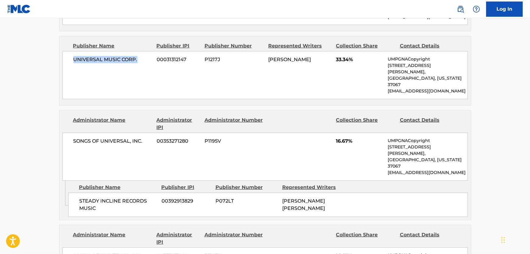
drag, startPoint x: 141, startPoint y: 52, endPoint x: 75, endPoint y: 55, distance: 66.5
click at [75, 55] on div "UNIVERSAL MUSIC CORP. 00031312147 P1217J [PERSON_NAME] 33.34% UMPGNACopyright […" at bounding box center [264, 75] width 405 height 48
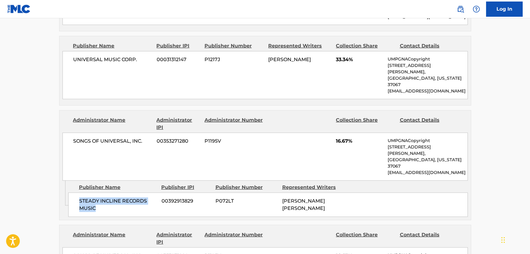
drag, startPoint x: 102, startPoint y: 171, endPoint x: 72, endPoint y: 164, distance: 31.4
click at [72, 193] on div "STEADY INCLINE RECORDS MUSIC 00392913829 P072LT [PERSON_NAME] [PERSON_NAME]" at bounding box center [268, 205] width 400 height 24
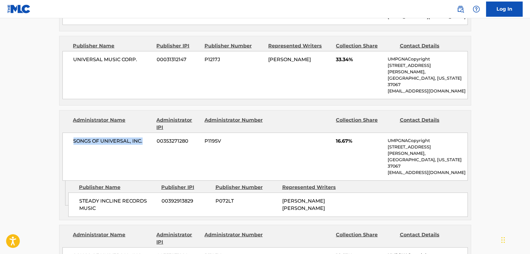
drag, startPoint x: 149, startPoint y: 117, endPoint x: 55, endPoint y: 119, distance: 93.9
click at [55, 119] on div "< Back to public search results Copy work link PIECES Work Detail Member Work I…" at bounding box center [265, 118] width 427 height 889
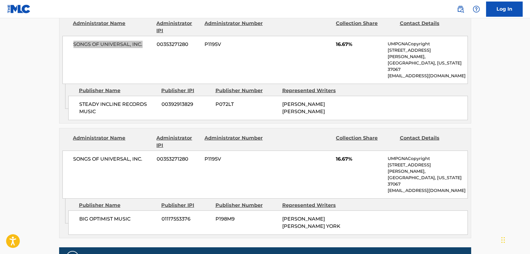
scroll to position [471, 0]
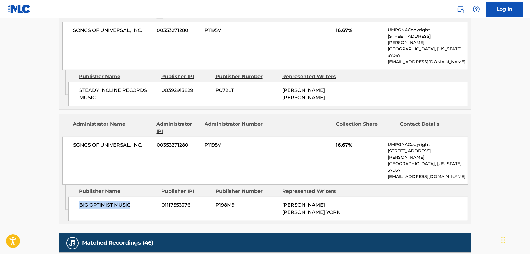
drag, startPoint x: 125, startPoint y: 165, endPoint x: 1, endPoint y: 160, distance: 124.4
click at [68, 185] on div "Admin Original Publisher Connecting Line Publisher Name Publisher IPI Publisher…" at bounding box center [264, 204] width 411 height 39
click at [36, 162] on main "< Back to public search results Copy work link PIECES Work Detail Member Work I…" at bounding box center [265, 4] width 530 height 914
click at [100, 202] on span "BIG OPTIMIST MUSIC" at bounding box center [118, 205] width 78 height 7
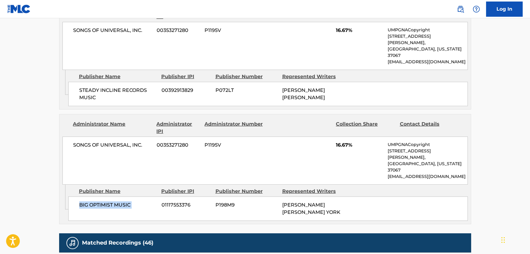
click at [100, 202] on span "BIG OPTIMIST MUSIC" at bounding box center [118, 205] width 78 height 7
drag, startPoint x: 149, startPoint y: 106, endPoint x: 49, endPoint y: 120, distance: 101.2
click at [64, 137] on div "SONGS OF UNIVERSAL, INC. 00353271280 P1195V 16.67% UMPGNACopyright [STREET_ADDR…" at bounding box center [264, 161] width 405 height 48
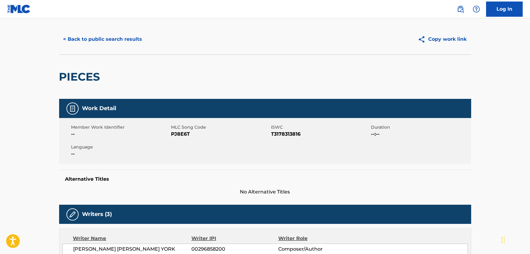
scroll to position [0, 0]
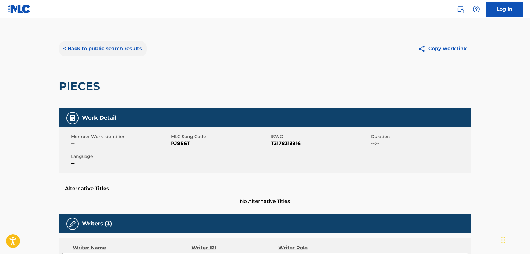
click at [115, 49] on button "< Back to public search results" at bounding box center [102, 48] width 87 height 15
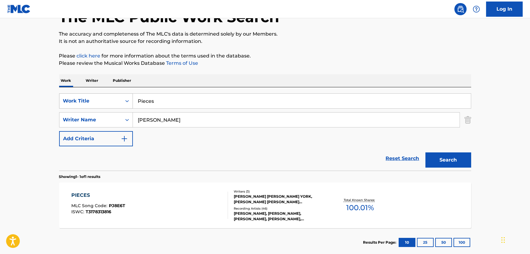
drag, startPoint x: 169, startPoint y: 104, endPoint x: 78, endPoint y: 105, distance: 90.8
click at [89, 106] on div "SearchWithCriteria6b954bff-b8aa-47c6-b592-3af71ac76cf1 Work Title Pieces" at bounding box center [265, 101] width 412 height 15
paste input "Constellations"
type input "Constellations"
drag, startPoint x: 174, startPoint y: 112, endPoint x: 181, endPoint y: 125, distance: 14.7
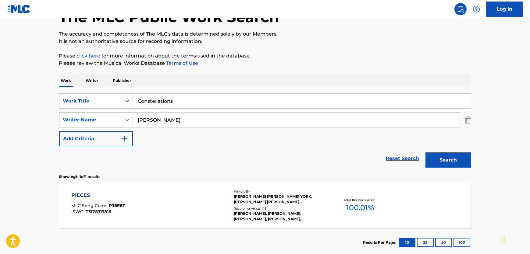
click at [100, 119] on div "SearchWithCriteria6b954bff-b8aa-47c6-b592-3af71ac76cf1 Work Title Constellation…" at bounding box center [265, 120] width 412 height 53
drag, startPoint x: 183, startPoint y: 123, endPoint x: 87, endPoint y: 119, distance: 97.0
click at [87, 119] on div "SearchWithCriteria0adeb11b-e46b-4cbd-b568-65db1a996472 Writer Name [PERSON_NAME]" at bounding box center [265, 119] width 412 height 15
paste input "MacPhail"
type input "MacPhail"
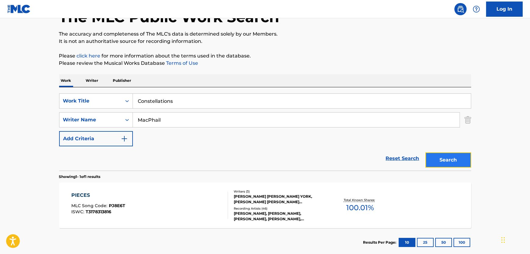
click at [430, 159] on button "Search" at bounding box center [448, 160] width 46 height 15
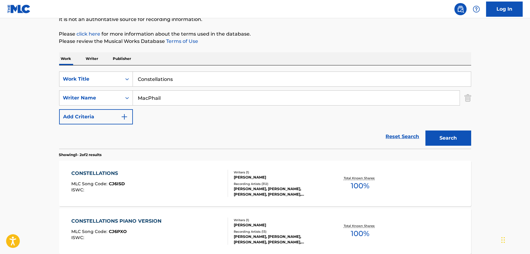
scroll to position [70, 0]
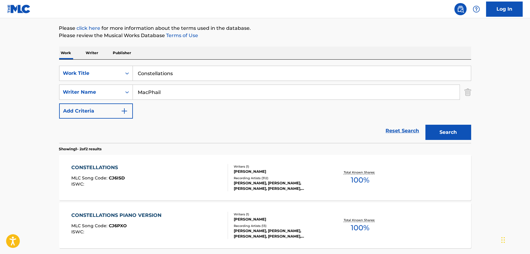
click at [188, 170] on div "CONSTELLATIONS MLC Song Code : CJ6ISD ISWC :" at bounding box center [149, 177] width 157 height 27
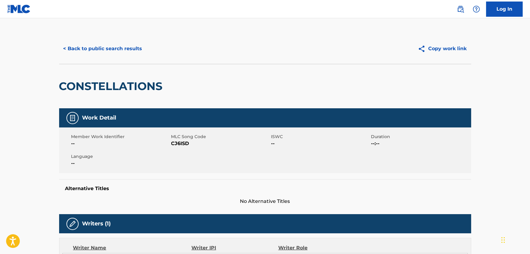
click at [179, 141] on span "CJ6ISD" at bounding box center [220, 143] width 98 height 7
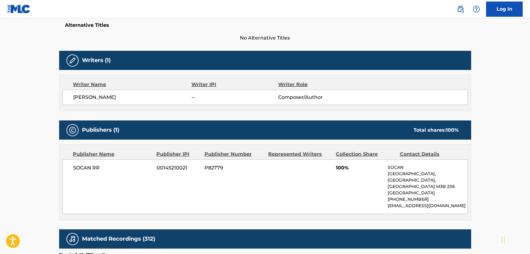
scroll to position [166, 0]
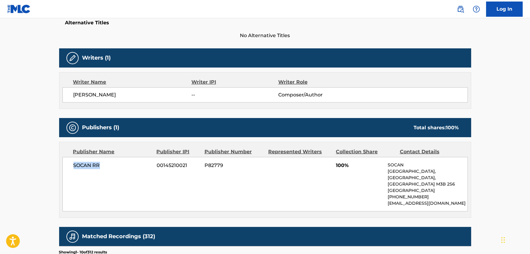
drag, startPoint x: 111, startPoint y: 172, endPoint x: 63, endPoint y: 168, distance: 47.7
click at [63, 168] on div "SOCAN RR 00145210021 P82779 [STREET_ADDRESS] [PHONE_NUMBER] [EMAIL_ADDRESS][DOM…" at bounding box center [264, 184] width 405 height 55
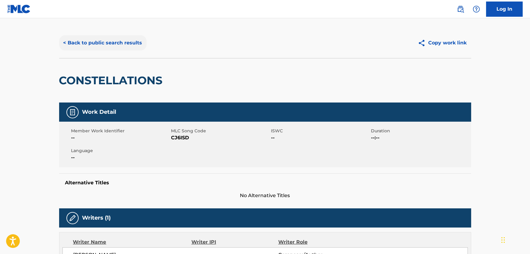
scroll to position [0, 0]
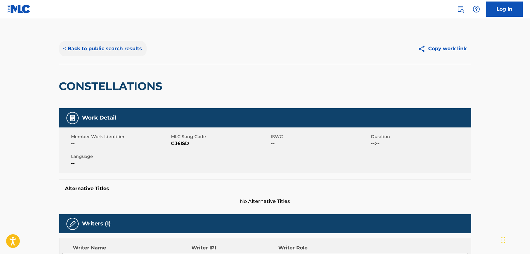
click at [112, 51] on button "< Back to public search results" at bounding box center [102, 48] width 87 height 15
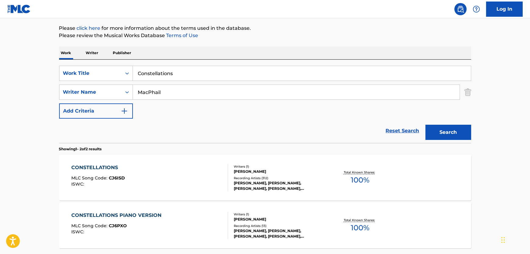
drag, startPoint x: 201, startPoint y: 75, endPoint x: 30, endPoint y: 65, distance: 171.2
click at [46, 64] on main "The MLC Public Work Search The accuracy and completeness of The MLC's data is d…" at bounding box center [265, 115] width 530 height 332
paste input "Locked in the Bottom of My Heart"
type input "Locked in the Bottom of My Heart"
drag, startPoint x: 183, startPoint y: 95, endPoint x: 98, endPoint y: 95, distance: 84.4
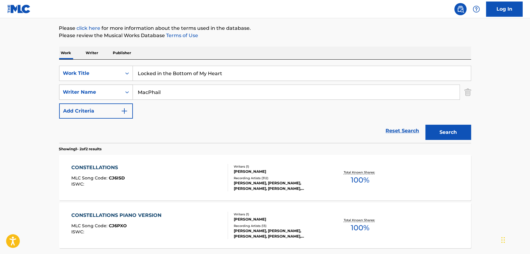
click at [98, 95] on div "SearchWithCriteria0adeb11b-e46b-4cbd-b568-65db1a996472 Writer Name [PERSON_NAME]" at bounding box center [265, 92] width 412 height 15
paste input "[PERSON_NAME]"
type input "[PERSON_NAME]"
click at [439, 134] on button "Search" at bounding box center [448, 132] width 46 height 15
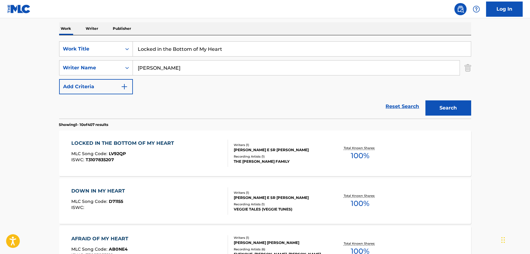
scroll to position [125, 0]
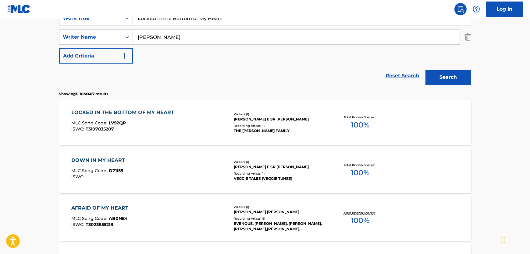
click at [200, 125] on div "LOCKED IN THE BOTTOM OF MY HEART MLC Song Code : LV92QP ISWC : T3107835207" at bounding box center [149, 122] width 157 height 27
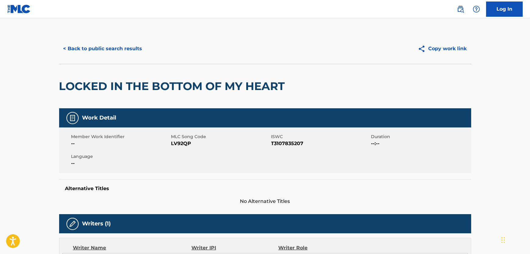
click at [188, 142] on span "LV92QP" at bounding box center [220, 143] width 98 height 7
click at [288, 142] on span "T3107835207" at bounding box center [320, 143] width 98 height 7
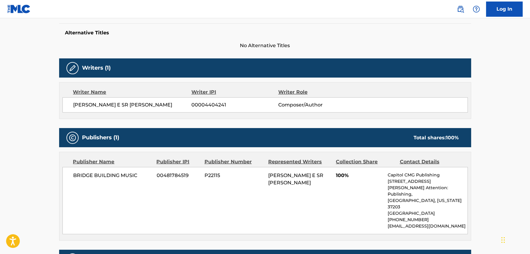
scroll to position [166, 0]
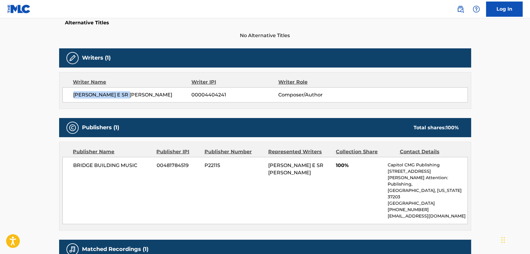
drag, startPoint x: 136, startPoint y: 96, endPoint x: 72, endPoint y: 100, distance: 63.5
click at [72, 100] on div "[PERSON_NAME] [PERSON_NAME] 00004404241 Composer/Author" at bounding box center [264, 94] width 405 height 15
drag, startPoint x: 140, startPoint y: 165, endPoint x: 3, endPoint y: 180, distance: 137.7
click at [75, 170] on div "BRIDGE BUILDING MUSIC 00481784519 P22115 [PERSON_NAME] [PERSON_NAME] 100% Capit…" at bounding box center [264, 190] width 405 height 67
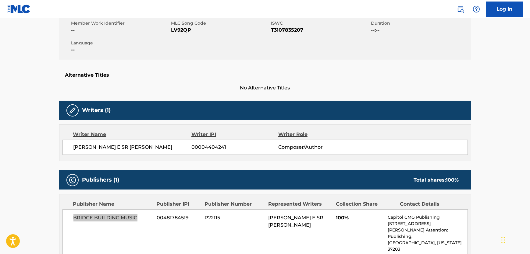
scroll to position [0, 0]
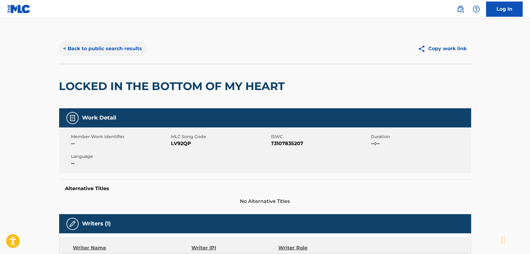
click at [114, 53] on button "< Back to public search results" at bounding box center [102, 48] width 87 height 15
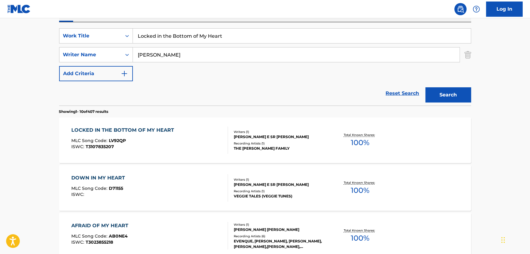
scroll to position [98, 0]
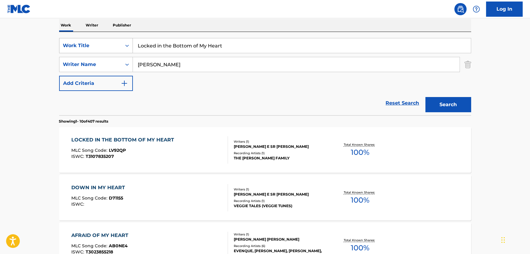
drag, startPoint x: 223, startPoint y: 48, endPoint x: 70, endPoint y: 46, distance: 153.3
click at [87, 43] on div "SearchWithCriteria6b954bff-b8aa-47c6-b592-3af71ac76cf1 Work Title Locked in the…" at bounding box center [265, 45] width 412 height 15
paste input "On and on We Walk Together"
type input "On and on We Walk Together"
drag, startPoint x: 194, startPoint y: 70, endPoint x: 108, endPoint y: 66, distance: 85.7
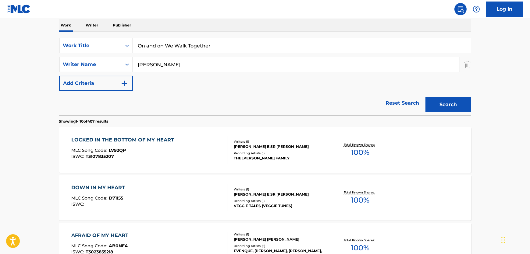
click at [107, 66] on div "SearchWithCriteria0adeb11b-e46b-4cbd-b568-65db1a996472 Writer Name [PERSON_NAME]" at bounding box center [265, 64] width 412 height 15
paste input "axter"
type input "[PERSON_NAME]"
click at [457, 100] on button "Search" at bounding box center [448, 104] width 46 height 15
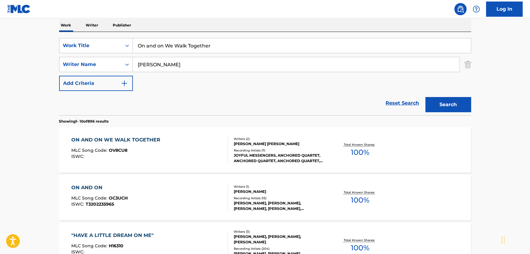
click at [126, 155] on div "ISWC :" at bounding box center [117, 156] width 92 height 5
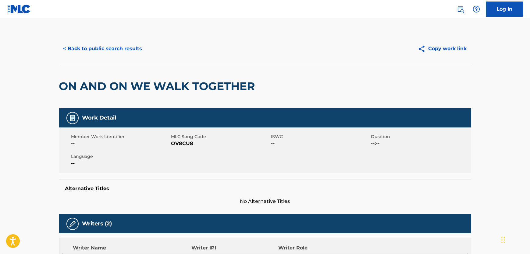
click at [185, 147] on span "OV8CU8" at bounding box center [220, 143] width 98 height 7
click at [187, 143] on span "OV8CU8" at bounding box center [220, 143] width 98 height 7
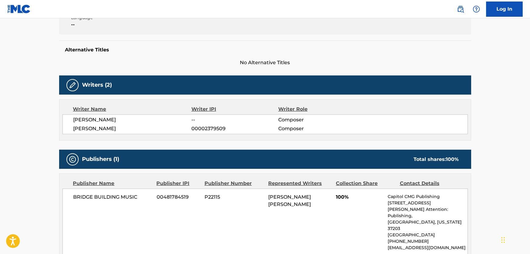
scroll to position [166, 0]
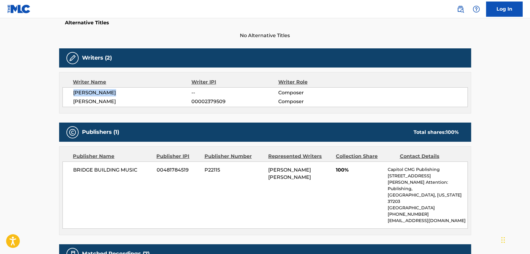
drag, startPoint x: 117, startPoint y: 93, endPoint x: 68, endPoint y: 91, distance: 48.8
click at [68, 91] on div "[PERSON_NAME] -- Composer [PERSON_NAME] 00002379509 Composer" at bounding box center [264, 97] width 405 height 20
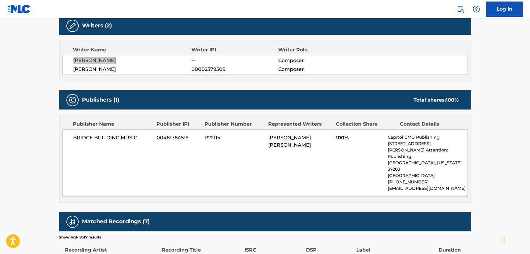
scroll to position [249, 0]
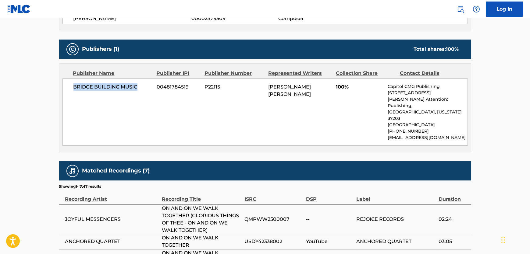
drag, startPoint x: 125, startPoint y: 89, endPoint x: 60, endPoint y: 85, distance: 65.6
click at [60, 85] on div "Publisher Name Publisher IPI Publisher Number Represented Writers Collection Sh…" at bounding box center [264, 108] width 411 height 88
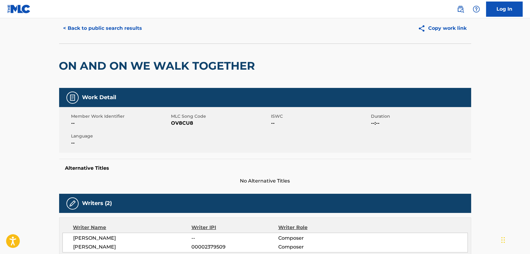
scroll to position [0, 0]
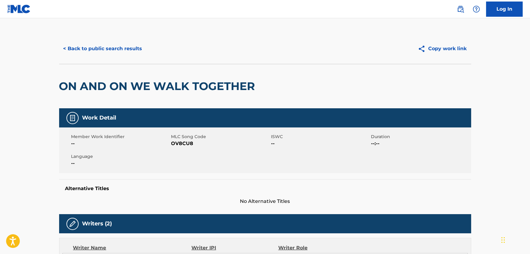
click at [127, 57] on div "< Back to public search results Copy work link" at bounding box center [265, 49] width 412 height 30
click at [127, 55] on button "< Back to public search results" at bounding box center [102, 48] width 87 height 15
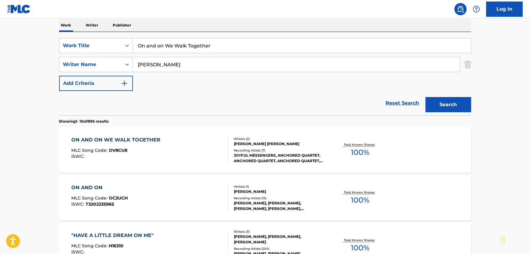
drag, startPoint x: 224, startPoint y: 47, endPoint x: 61, endPoint y: 34, distance: 164.2
click at [61, 34] on div "SearchWithCriteria6b954bff-b8aa-47c6-b592-3af71ac76cf1 Work Title On and on We …" at bounding box center [265, 73] width 412 height 83
paste input "The Lighthouse of the Lord"
type input "The Lighthouse of the Lord"
drag, startPoint x: 164, startPoint y: 62, endPoint x: 104, endPoint y: 62, distance: 59.4
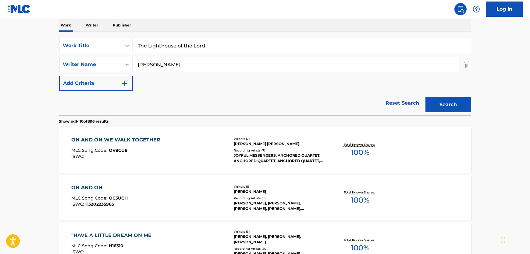
click at [104, 62] on div "SearchWithCriteria0adeb11b-e46b-4cbd-b568-65db1a996472 Writer Name [PERSON_NAME]" at bounding box center [265, 64] width 412 height 15
paste input "Toews"
type input "Toews"
drag, startPoint x: 457, startPoint y: 91, endPoint x: 453, endPoint y: 103, distance: 12.9
click at [456, 95] on div "Search" at bounding box center [446, 103] width 49 height 24
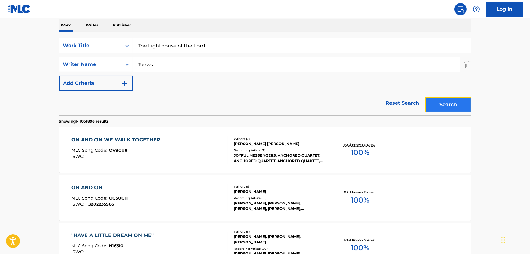
click at [453, 104] on button "Search" at bounding box center [448, 104] width 46 height 15
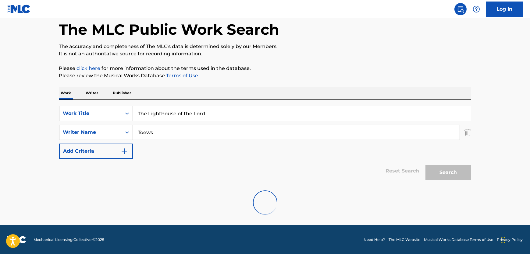
scroll to position [76, 0]
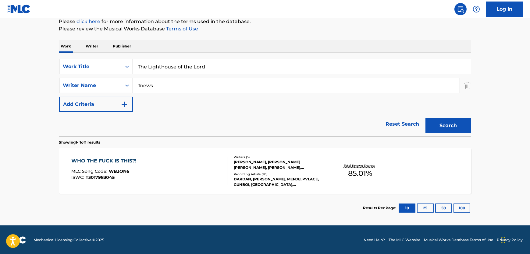
click at [195, 171] on div "WHO THE FUCK IS THIS?! MLC Song Code : WB3ON6 ISWC : T3017983045" at bounding box center [149, 171] width 157 height 27
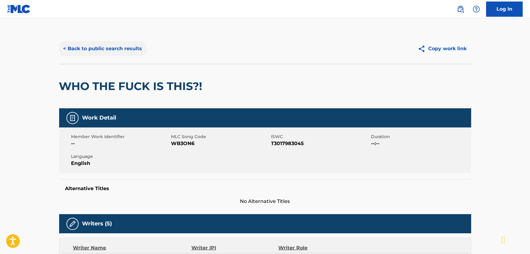
click at [101, 52] on button "< Back to public search results" at bounding box center [102, 48] width 87 height 15
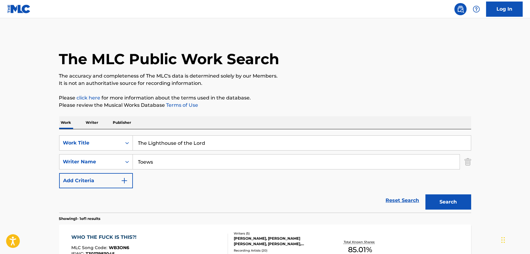
scroll to position [42, 0]
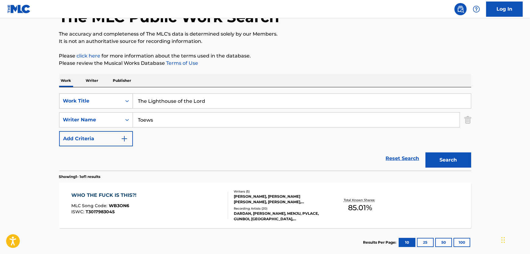
drag, startPoint x: 228, startPoint y: 102, endPoint x: 70, endPoint y: 94, distance: 157.8
click at [78, 92] on div "SearchWithCriteria6b954bff-b8aa-47c6-b592-3af71ac76cf1 Work Title The Lighthous…" at bounding box center [265, 128] width 412 height 83
paste input "Hijo Del Corazon"
type input "Hijo Del Corazon"
drag, startPoint x: 154, startPoint y: 123, endPoint x: 108, endPoint y: 113, distance: 47.4
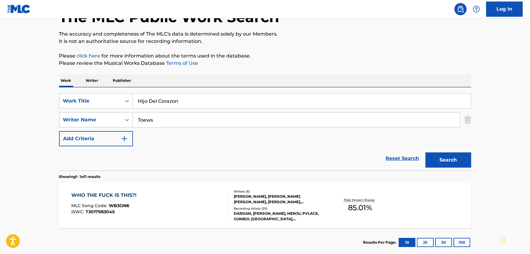
click at [91, 113] on div "SearchWithCriteria0adeb11b-e46b-4cbd-b568-65db1a996472 Writer Name Toews" at bounding box center [265, 119] width 412 height 15
paste input "[US_STATE]"
type input "[US_STATE]"
click at [437, 158] on button "Search" at bounding box center [448, 160] width 46 height 15
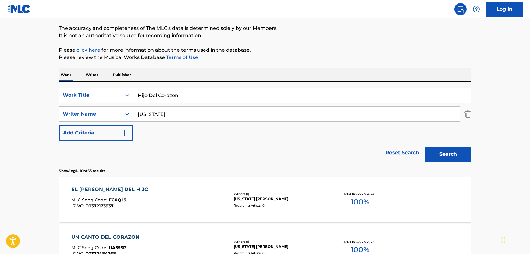
scroll to position [0, 0]
